Goal: Task Accomplishment & Management: Manage account settings

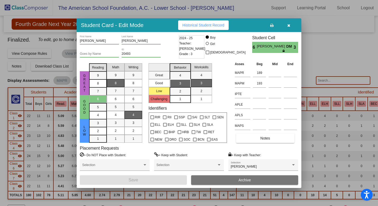
scroll to position [651, 0]
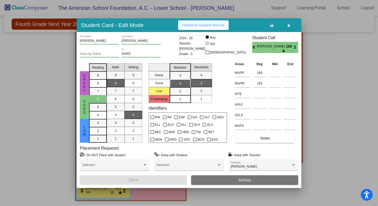
click at [288, 25] on icon "button" at bounding box center [289, 26] width 3 height 4
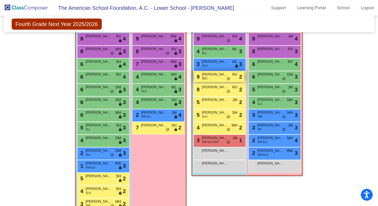
scroll to position [638, 0]
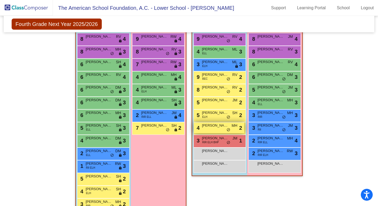
click at [218, 128] on div "4 [PERSON_NAME] MH lock do_not_disturb_alt 2" at bounding box center [219, 127] width 51 height 11
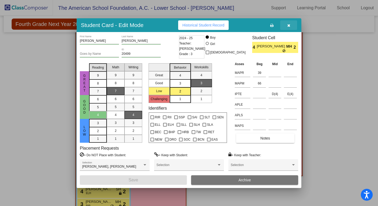
click at [288, 25] on icon "button" at bounding box center [289, 26] width 3 height 4
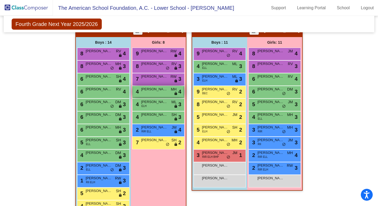
scroll to position [621, 0]
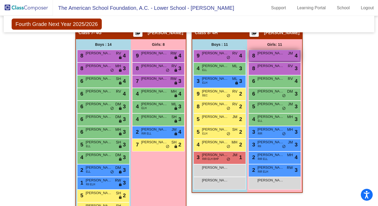
click at [269, 57] on div "8 [PERSON_NAME] JM lock do_not_disturb_alt 4" at bounding box center [275, 55] width 51 height 11
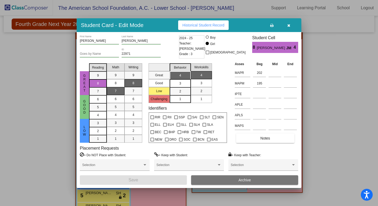
click at [291, 26] on button "button" at bounding box center [289, 25] width 17 height 10
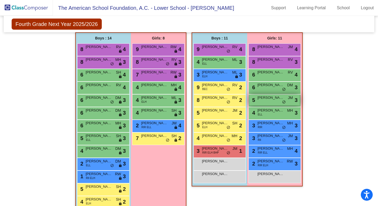
scroll to position [628, 0]
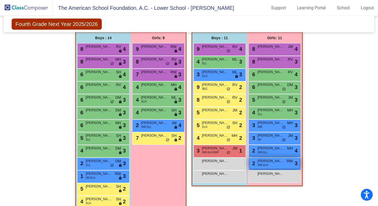
click at [273, 167] on div "2 [PERSON_NAME] RIR ELH RW lock do_not_disturb_alt 3" at bounding box center [275, 163] width 51 height 11
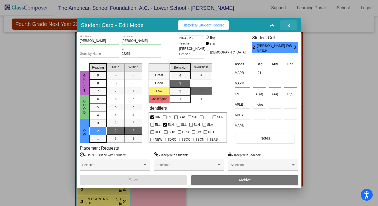
click at [290, 25] on icon "button" at bounding box center [289, 26] width 3 height 4
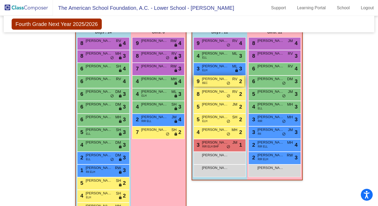
scroll to position [634, 0]
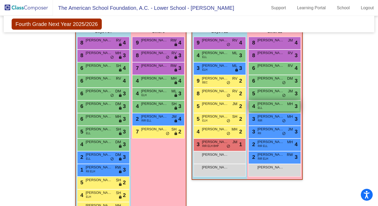
click at [266, 105] on span "[PERSON_NAME]" at bounding box center [271, 103] width 26 height 5
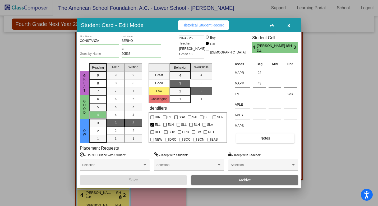
click at [288, 26] on icon "button" at bounding box center [289, 26] width 3 height 4
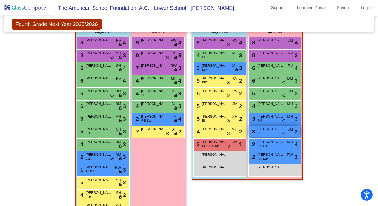
click at [274, 130] on span "[PERSON_NAME]" at bounding box center [271, 129] width 26 height 5
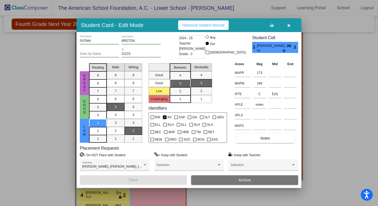
click at [289, 26] on icon "button" at bounding box center [289, 26] width 3 height 4
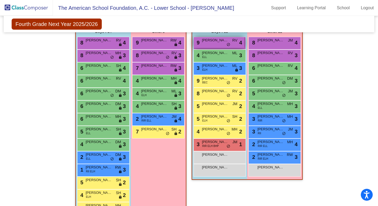
click at [214, 47] on div "9 [PERSON_NAME] RV lock do_not_disturb_alt 4" at bounding box center [219, 42] width 51 height 11
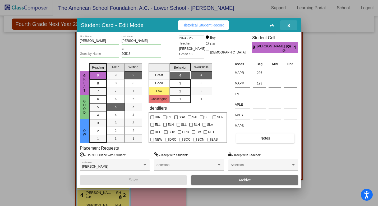
click at [290, 26] on icon "button" at bounding box center [289, 26] width 3 height 4
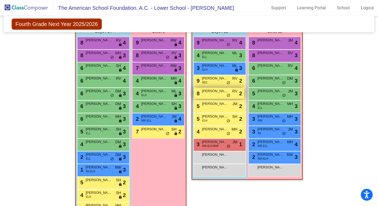
click at [215, 94] on div "8 [PERSON_NAME] [PERSON_NAME] RV lock do_not_disturb_alt 2" at bounding box center [219, 93] width 51 height 11
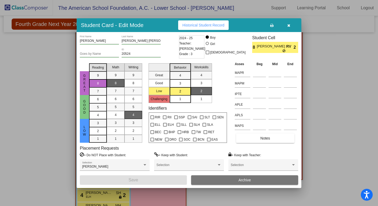
click at [290, 24] on icon "button" at bounding box center [289, 26] width 3 height 4
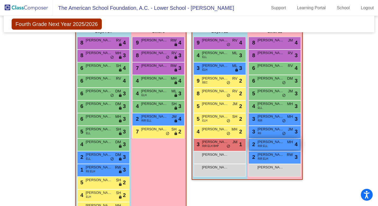
click at [266, 147] on span "RIR ELL" at bounding box center [263, 146] width 10 height 4
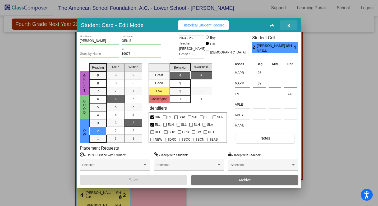
click at [290, 26] on icon "button" at bounding box center [289, 26] width 3 height 4
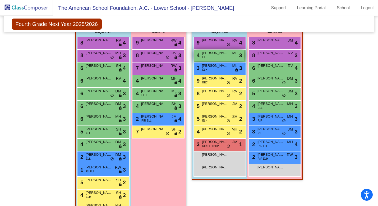
click at [224, 58] on div "4 [PERSON_NAME] [PERSON_NAME] lock do_not_disturb_alt 3" at bounding box center [219, 55] width 51 height 11
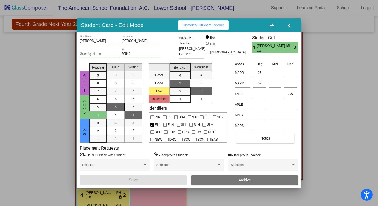
click at [289, 25] on icon "button" at bounding box center [289, 26] width 3 height 4
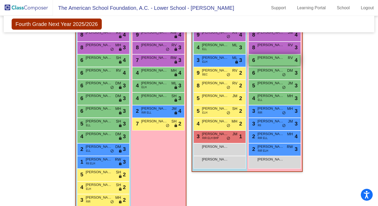
scroll to position [643, 0]
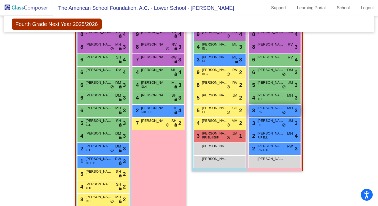
click at [272, 112] on div "3 [PERSON_NAME] RIR MH lock do_not_disturb_alt 3" at bounding box center [275, 110] width 51 height 11
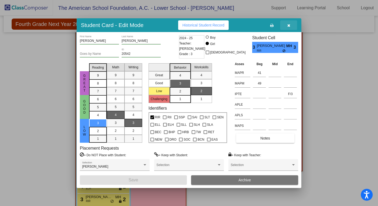
click at [288, 25] on icon "button" at bounding box center [289, 26] width 3 height 4
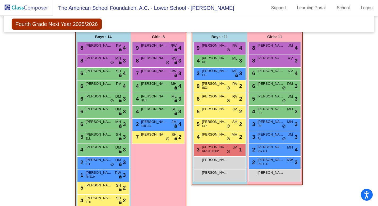
scroll to position [627, 0]
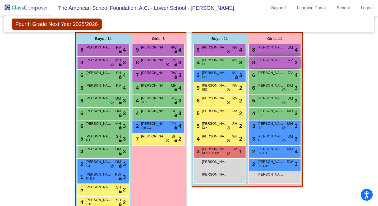
click at [274, 63] on div "8 [PERSON_NAME] RV lock do_not_disturb_alt 3" at bounding box center [275, 62] width 51 height 11
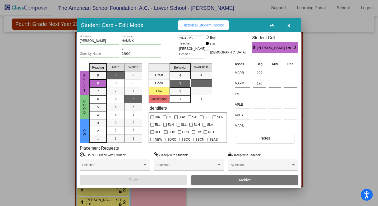
click at [289, 26] on icon "button" at bounding box center [289, 26] width 3 height 4
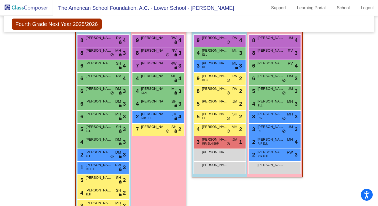
scroll to position [638, 0]
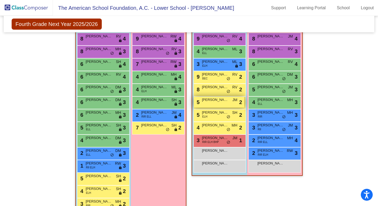
click at [230, 100] on div "5 [PERSON_NAME] [PERSON_NAME] lock do_not_disturb_alt 2" at bounding box center [219, 102] width 51 height 11
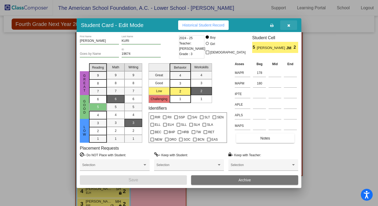
click at [287, 26] on button "button" at bounding box center [289, 25] width 17 height 10
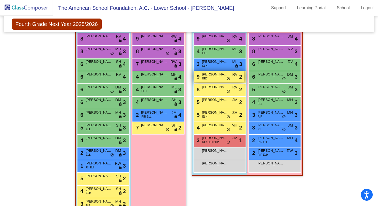
click at [207, 80] on div "9 [PERSON_NAME] BEC RV lock do_not_disturb_alt 2" at bounding box center [219, 76] width 51 height 11
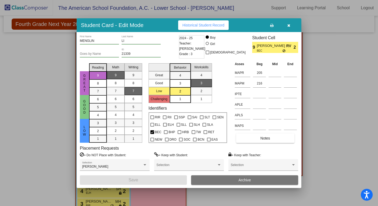
click at [290, 26] on button "button" at bounding box center [289, 25] width 17 height 10
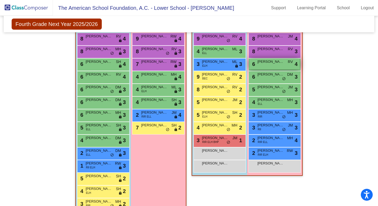
click at [257, 65] on div "6 [PERSON_NAME] RV lock do_not_disturb_alt 4" at bounding box center [275, 63] width 51 height 11
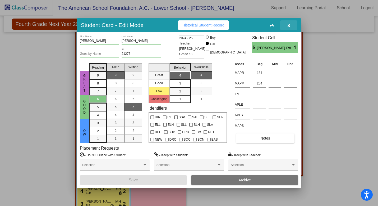
click at [288, 26] on icon "button" at bounding box center [289, 26] width 3 height 4
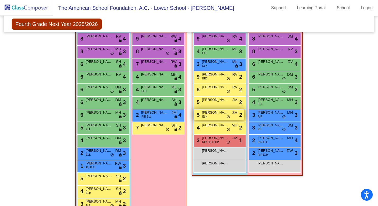
click at [219, 117] on div "5 [PERSON_NAME] SAID ELH SH lock do_not_disturb_alt 2" at bounding box center [219, 114] width 51 height 11
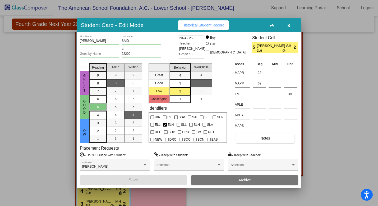
click at [291, 25] on button "button" at bounding box center [289, 25] width 17 height 10
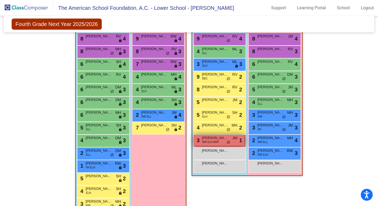
click at [216, 143] on span "RIR ELH BHP" at bounding box center [210, 142] width 17 height 4
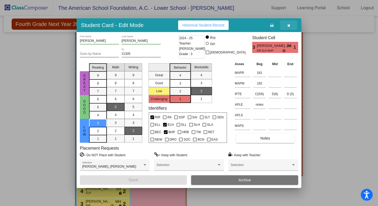
click at [288, 28] on button "button" at bounding box center [289, 25] width 17 height 10
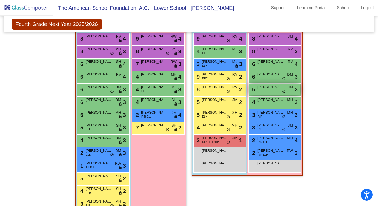
click at [270, 91] on div "5 [PERSON_NAME] JM lock do_not_disturb_alt 3" at bounding box center [275, 89] width 51 height 11
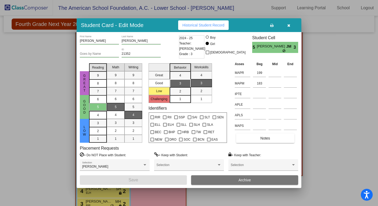
click at [295, 26] on button "button" at bounding box center [289, 25] width 17 height 10
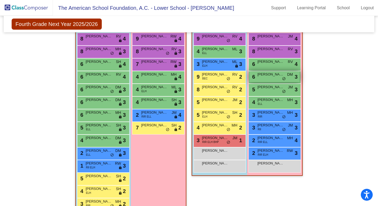
click at [274, 79] on div "6 [PERSON_NAME] DM lock do_not_disturb_alt 3" at bounding box center [275, 76] width 51 height 11
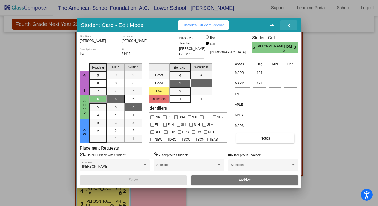
click at [288, 24] on icon "button" at bounding box center [289, 26] width 3 height 4
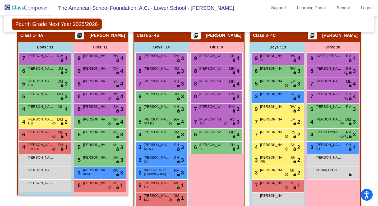
scroll to position [187, 0]
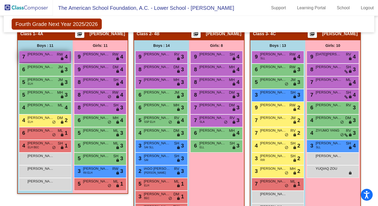
click at [55, 55] on div "7 [PERSON_NAME] RW lock do_not_disturb_alt 4" at bounding box center [44, 56] width 51 height 11
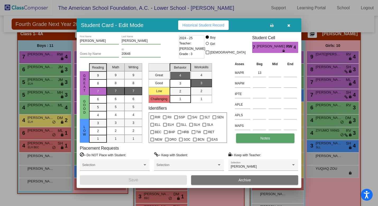
click at [252, 139] on button "Notes" at bounding box center [265, 138] width 58 height 10
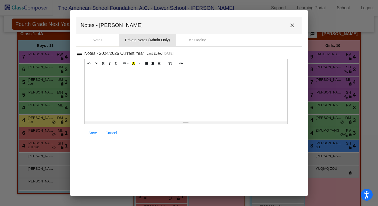
click at [159, 40] on div "Private Notes (Admin Only)" at bounding box center [147, 40] width 45 height 6
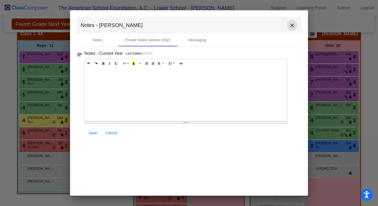
click at [293, 27] on mat-icon "close" at bounding box center [292, 25] width 6 height 6
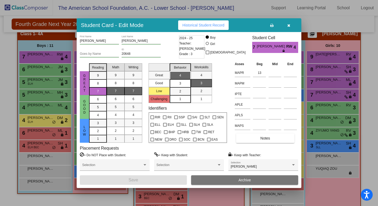
click at [289, 26] on icon "button" at bounding box center [289, 26] width 3 height 4
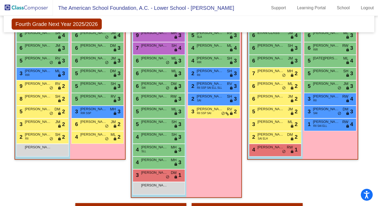
scroll to position [444, 0]
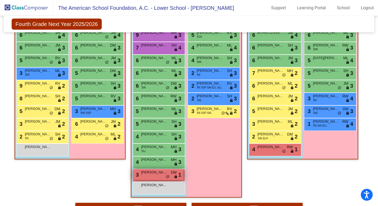
click at [158, 175] on div "3 [PERSON_NAME] DM lock do_not_disturb_alt 1" at bounding box center [158, 174] width 51 height 11
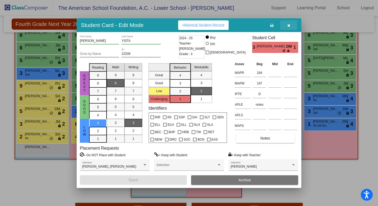
click at [291, 29] on button "button" at bounding box center [289, 25] width 17 height 10
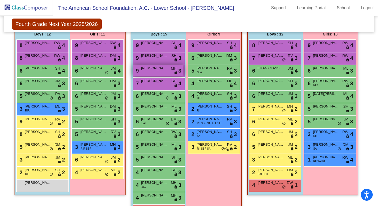
scroll to position [409, 0]
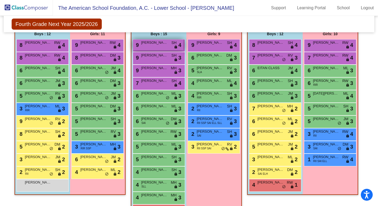
click at [155, 50] on div "9 [PERSON_NAME] SH lock do_not_disturb_alt 4" at bounding box center [158, 44] width 51 height 11
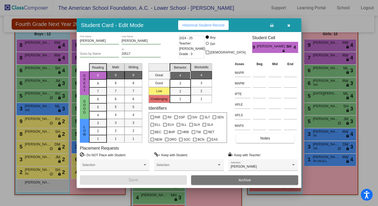
click at [291, 25] on button "button" at bounding box center [289, 25] width 17 height 10
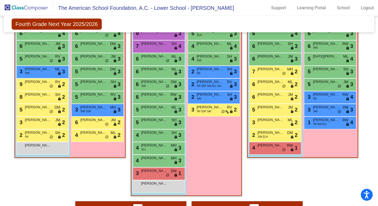
scroll to position [446, 0]
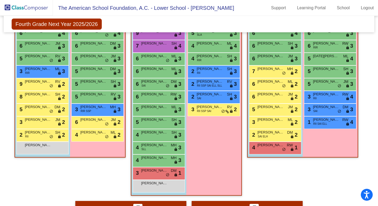
click at [158, 102] on div "6 [PERSON_NAME] RW lock do_not_disturb_alt 3" at bounding box center [159, 97] width 52 height 13
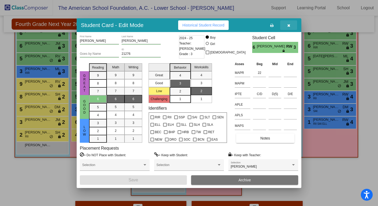
click at [289, 24] on icon "button" at bounding box center [289, 26] width 3 height 4
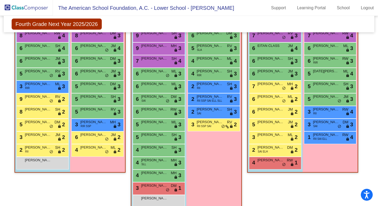
scroll to position [432, 0]
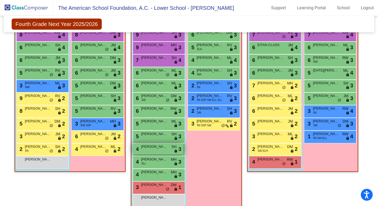
click at [154, 151] on div "4 [PERSON_NAME] SH lock do_not_disturb_alt 3" at bounding box center [158, 148] width 51 height 11
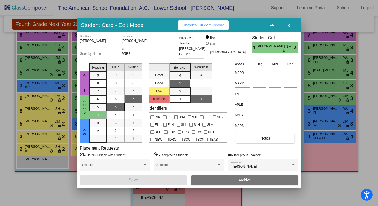
click at [290, 24] on icon "button" at bounding box center [289, 26] width 3 height 4
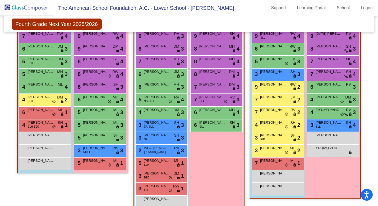
scroll to position [207, 0]
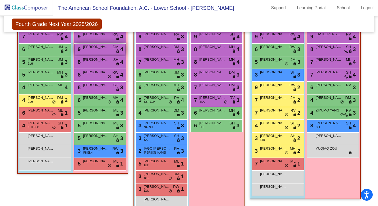
click at [113, 49] on span "DM" at bounding box center [116, 47] width 6 height 6
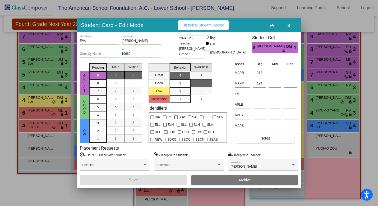
click at [289, 26] on icon "button" at bounding box center [289, 26] width 3 height 4
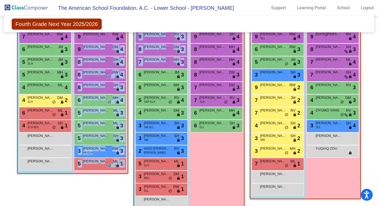
drag, startPoint x: 107, startPoint y: 50, endPoint x: 171, endPoint y: 69, distance: 66.5
click at [23, 6] on img at bounding box center [26, 8] width 53 height 16
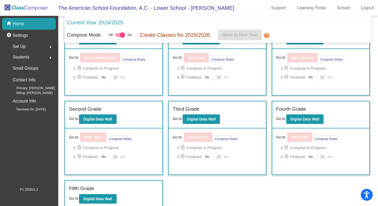
scroll to position [28, 0]
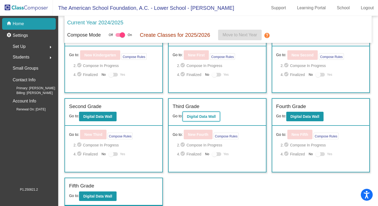
click at [207, 119] on button "Digital Data Wall" at bounding box center [201, 117] width 37 height 10
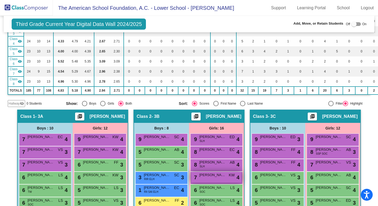
scroll to position [97, 0]
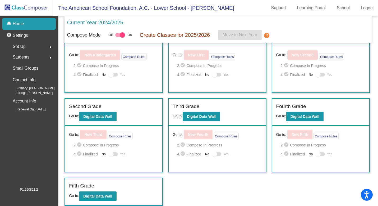
scroll to position [28, 0]
click at [208, 118] on b "Digital Data Wall" at bounding box center [201, 116] width 29 height 4
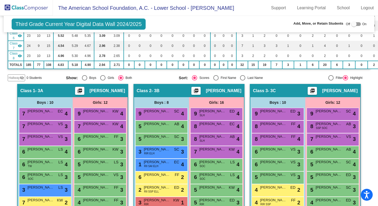
scroll to position [129, 0]
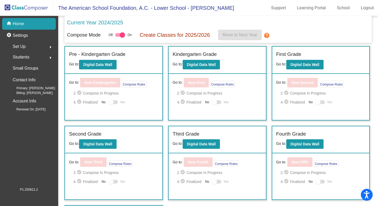
click at [183, 173] on mat-icon "check_circle" at bounding box center [183, 172] width 6 height 6
click at [183, 182] on mat-icon "check_circle" at bounding box center [183, 181] width 6 height 6
click at [213, 182] on div at bounding box center [214, 181] width 5 height 5
click at [214, 182] on div at bounding box center [214, 181] width 5 height 5
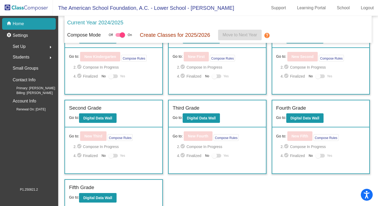
scroll to position [28, 0]
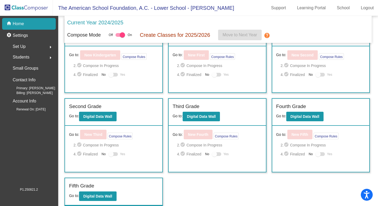
click at [21, 7] on img at bounding box center [26, 8] width 53 height 16
click at [214, 155] on div at bounding box center [214, 153] width 5 height 5
click at [214, 154] on div at bounding box center [214, 153] width 5 height 5
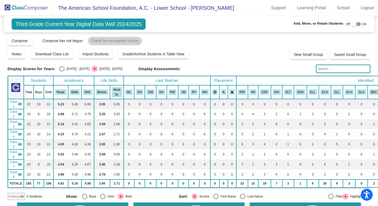
click at [23, 10] on img at bounding box center [26, 8] width 53 height 16
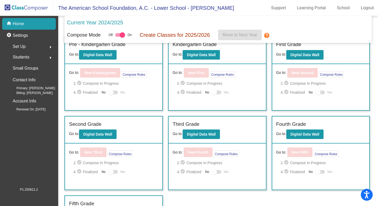
scroll to position [10, 0]
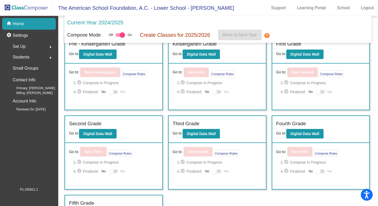
click at [183, 163] on mat-icon "check_circle" at bounding box center [183, 162] width 6 height 6
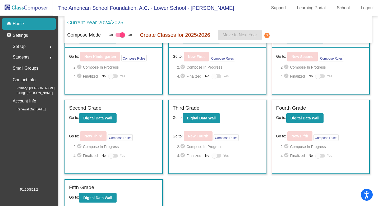
scroll to position [28, 0]
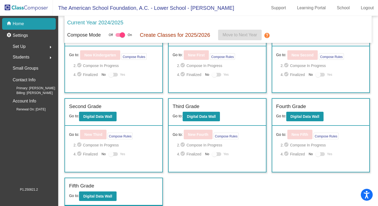
click at [216, 156] on div at bounding box center [217, 154] width 10 height 4
click at [270, 36] on mat-icon "help" at bounding box center [267, 35] width 6 height 6
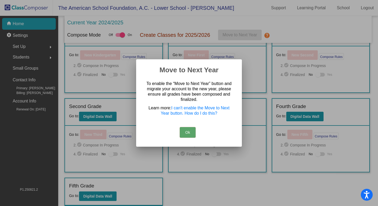
click at [186, 133] on button "Ok" at bounding box center [188, 132] width 16 height 11
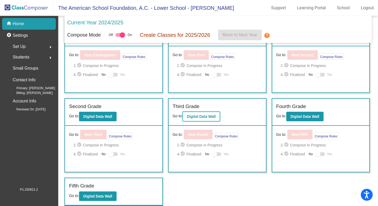
click at [206, 116] on b "Digital Data Wall" at bounding box center [201, 116] width 29 height 4
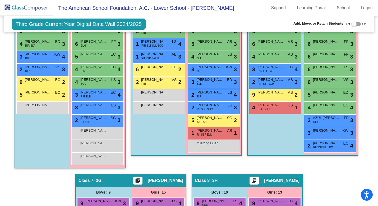
scroll to position [444, 0]
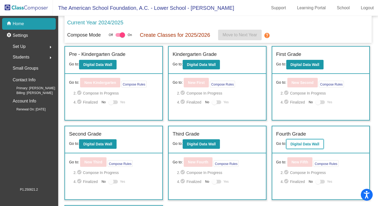
click at [305, 145] on b "Digital Data Wall" at bounding box center [305, 144] width 29 height 4
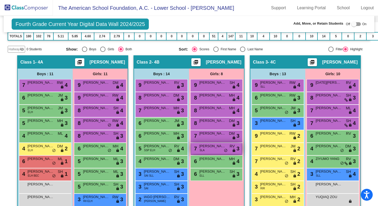
scroll to position [143, 0]
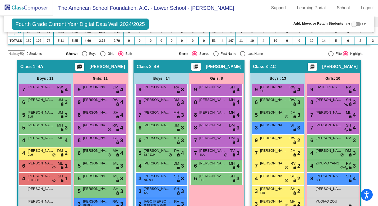
drag, startPoint x: 108, startPoint y: 91, endPoint x: 126, endPoint y: 91, distance: 18.0
click at [126, 91] on div "9 EVA PRIETO DM lock do_not_disturb_alt 4 9 ROBERTA MONDRAGON RW lock do_not_di…" at bounding box center [100, 154] width 55 height 140
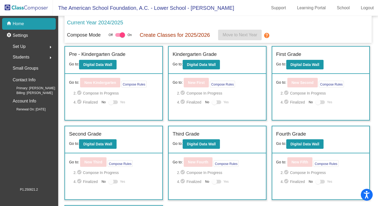
click at [318, 182] on div at bounding box center [318, 181] width 5 height 5
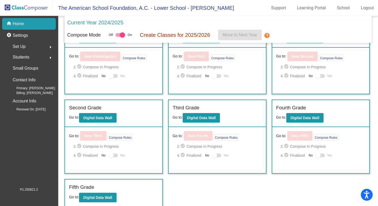
scroll to position [28, 0]
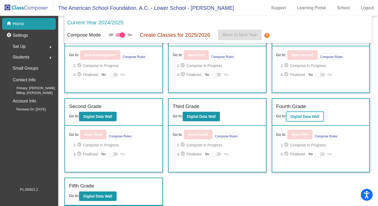
click at [306, 119] on b "Digital Data Wall" at bounding box center [305, 116] width 29 height 4
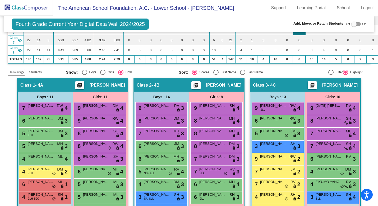
scroll to position [129, 0]
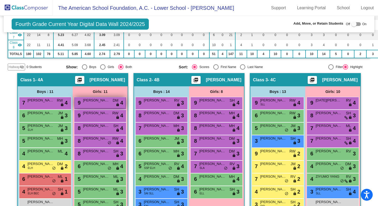
click at [109, 102] on div "9 EVA PRIETO DM lock do_not_disturb_alt 4" at bounding box center [100, 102] width 51 height 11
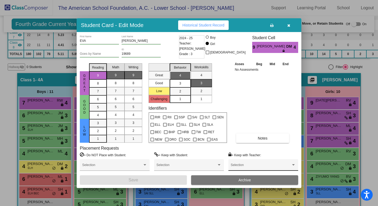
click at [242, 167] on span at bounding box center [261, 167] width 60 height 4
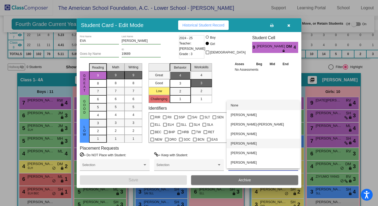
scroll to position [0, 0]
click at [291, 27] on div at bounding box center [189, 103] width 378 height 206
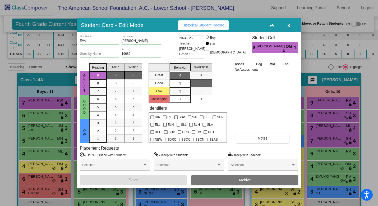
click at [289, 25] on icon "button" at bounding box center [289, 26] width 3 height 4
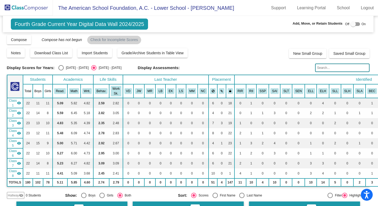
scroll to position [1, 1]
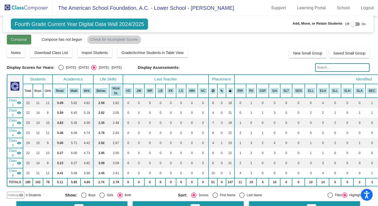
click at [24, 40] on span "Compose" at bounding box center [19, 39] width 16 height 4
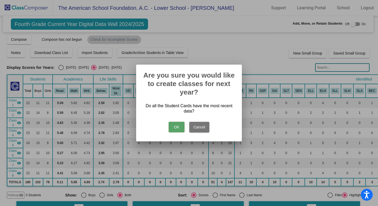
click at [177, 126] on button "OK" at bounding box center [177, 127] width 16 height 11
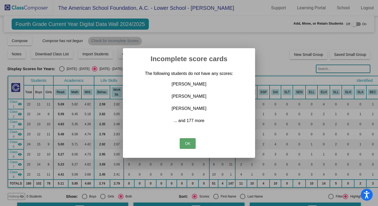
click at [244, 28] on div at bounding box center [189, 103] width 378 height 206
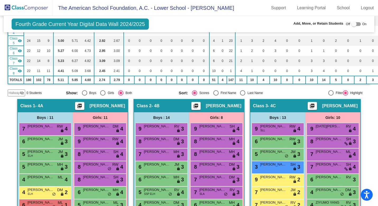
scroll to position [115, 0]
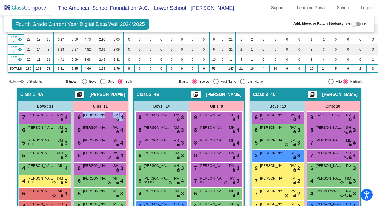
drag, startPoint x: 109, startPoint y: 118, endPoint x: 93, endPoint y: 123, distance: 17.2
click at [94, 125] on div "9 EVA PRIETO DM lock do_not_disturb_alt 4 9 ROBERTA MONDRAGON RW lock do_not_di…" at bounding box center [100, 181] width 52 height 140
click at [97, 117] on div "9 EVA PRIETO DM lock do_not_disturb_alt 4" at bounding box center [100, 117] width 51 height 11
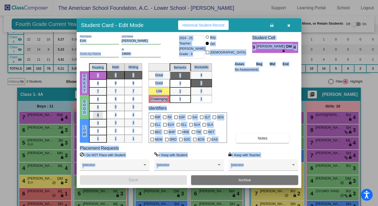
click at [98, 103] on div "4" at bounding box center [98, 99] width 10 height 8
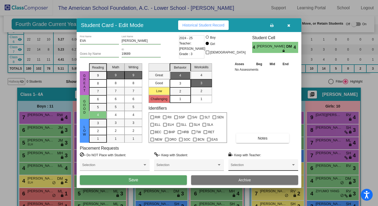
click at [245, 162] on div "Selection" at bounding box center [263, 166] width 65 height 10
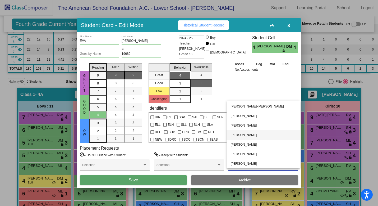
scroll to position [0, 0]
click at [290, 25] on div at bounding box center [189, 103] width 378 height 206
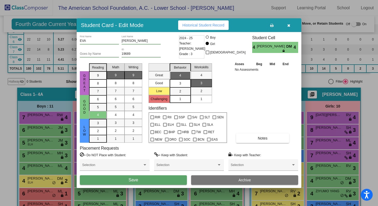
click at [290, 25] on icon "button" at bounding box center [289, 26] width 3 height 4
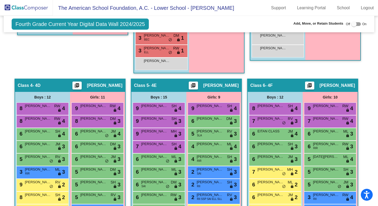
scroll to position [332, 0]
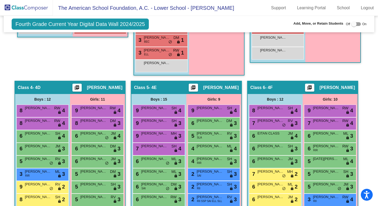
click at [352, 24] on div at bounding box center [354, 23] width 5 height 5
checkbox input "true"
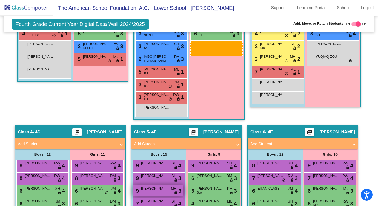
scroll to position [301, 0]
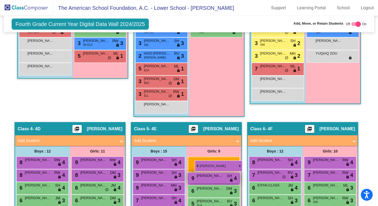
drag, startPoint x: 100, startPoint y: 57, endPoint x: 195, endPoint y: 159, distance: 139.3
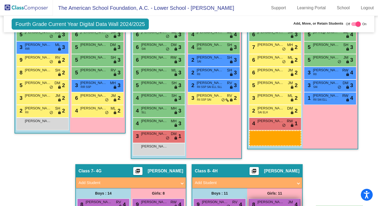
scroll to position [489, 0]
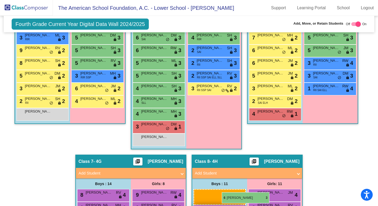
drag, startPoint x: 159, startPoint y: 87, endPoint x: 221, endPoint y: 190, distance: 120.6
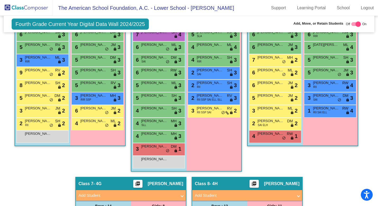
scroll to position [468, 0]
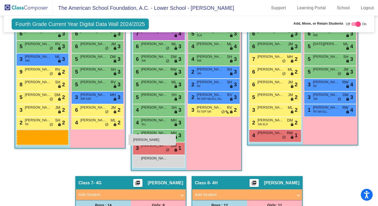
drag, startPoint x: 58, startPoint y: 136, endPoint x: 128, endPoint y: 133, distance: 69.7
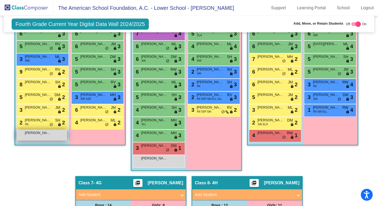
click at [44, 138] on div "ANDREU JUAREZ lock do_not_disturb_alt" at bounding box center [42, 135] width 51 height 11
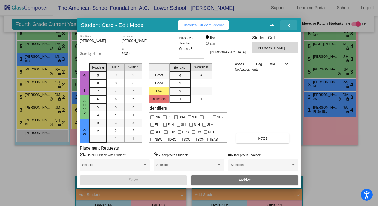
click at [289, 26] on icon "button" at bounding box center [289, 26] width 3 height 4
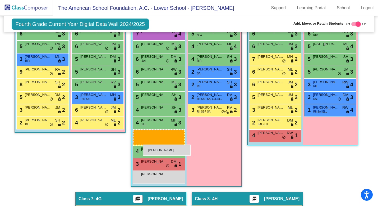
drag, startPoint x: 62, startPoint y: 136, endPoint x: 136, endPoint y: 141, distance: 74.3
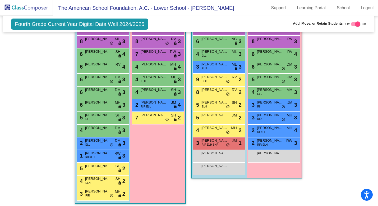
scroll to position [674, 1]
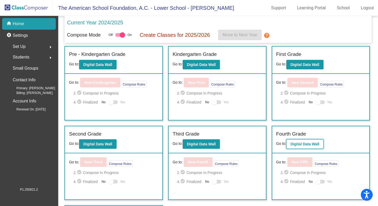
click at [295, 146] on b "Digital Data Wall" at bounding box center [305, 144] width 29 height 4
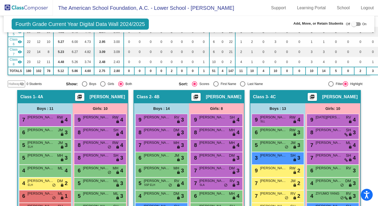
scroll to position [119, 0]
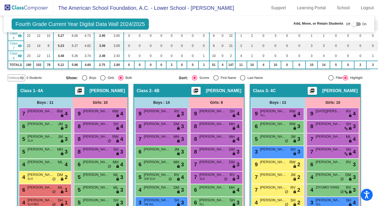
click at [17, 77] on span "Hallway" at bounding box center [14, 77] width 11 height 5
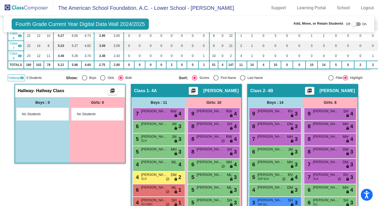
click at [57, 115] on div "No Students" at bounding box center [43, 113] width 42 height 5
click at [20, 78] on mat-icon "visibility" at bounding box center [22, 78] width 4 height 4
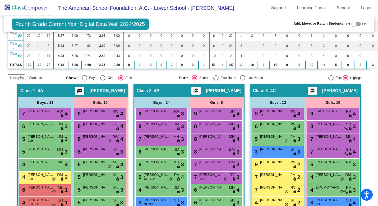
click at [22, 78] on mat-icon "visibility_off" at bounding box center [22, 78] width 4 height 4
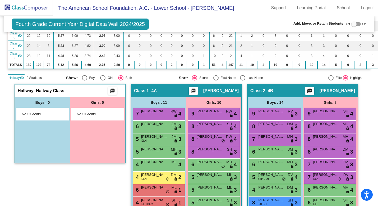
click at [46, 110] on div "No Students" at bounding box center [43, 114] width 52 height 12
click at [37, 115] on span "No Students" at bounding box center [38, 113] width 33 height 5
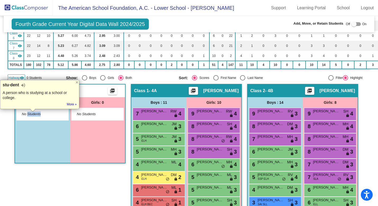
click at [37, 115] on span "No Students" at bounding box center [38, 113] width 33 height 5
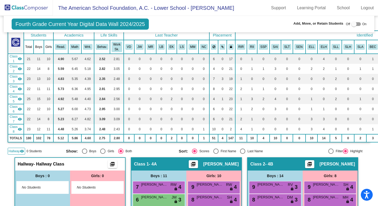
scroll to position [21, 0]
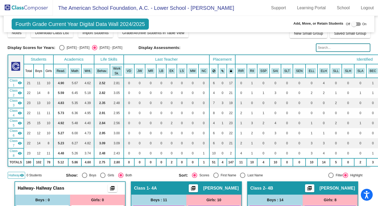
click at [20, 174] on mat-icon "visibility" at bounding box center [22, 175] width 4 height 4
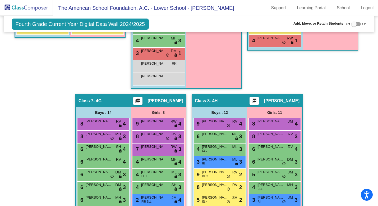
scroll to position [542, 0]
